Goal: Obtain resource: Obtain resource

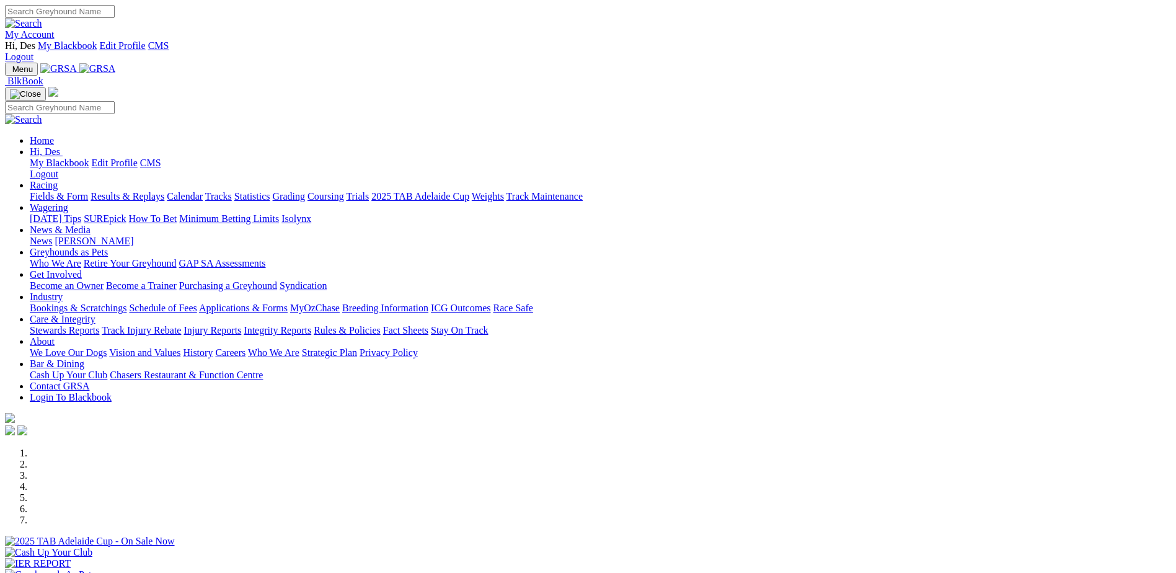
click at [288, 302] on link "Applications & Forms" at bounding box center [243, 307] width 89 height 11
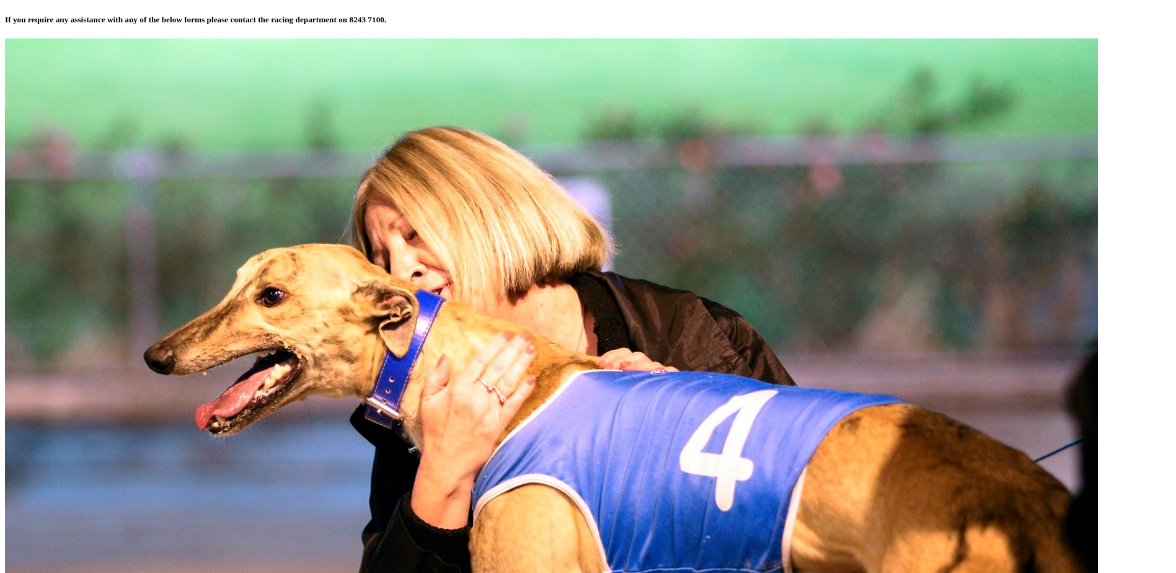
scroll to position [496, 0]
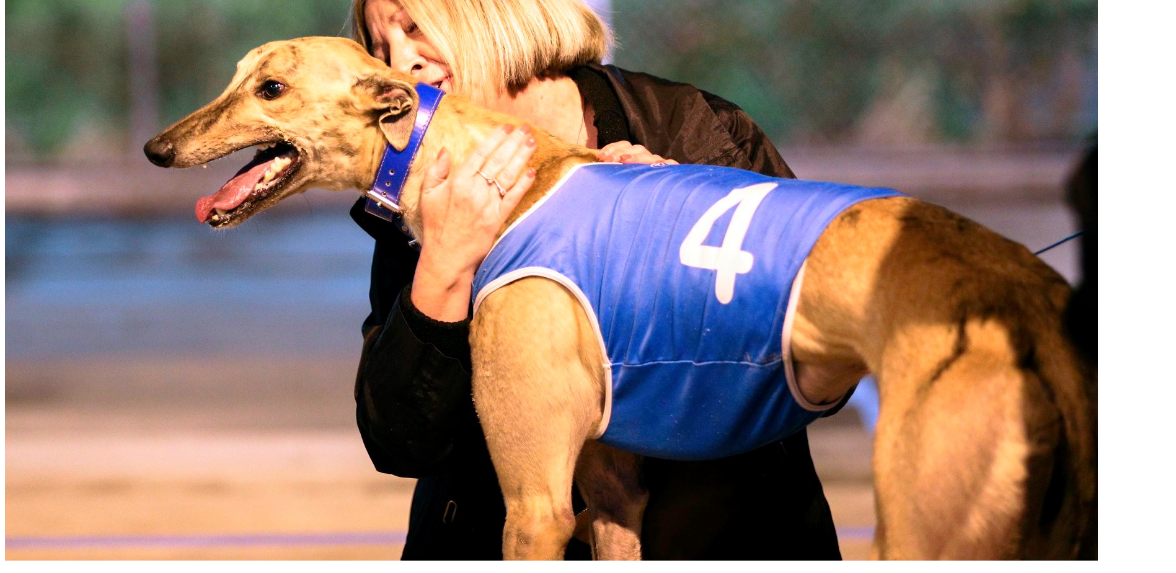
scroll to position [682, 0]
